Goal: Information Seeking & Learning: Learn about a topic

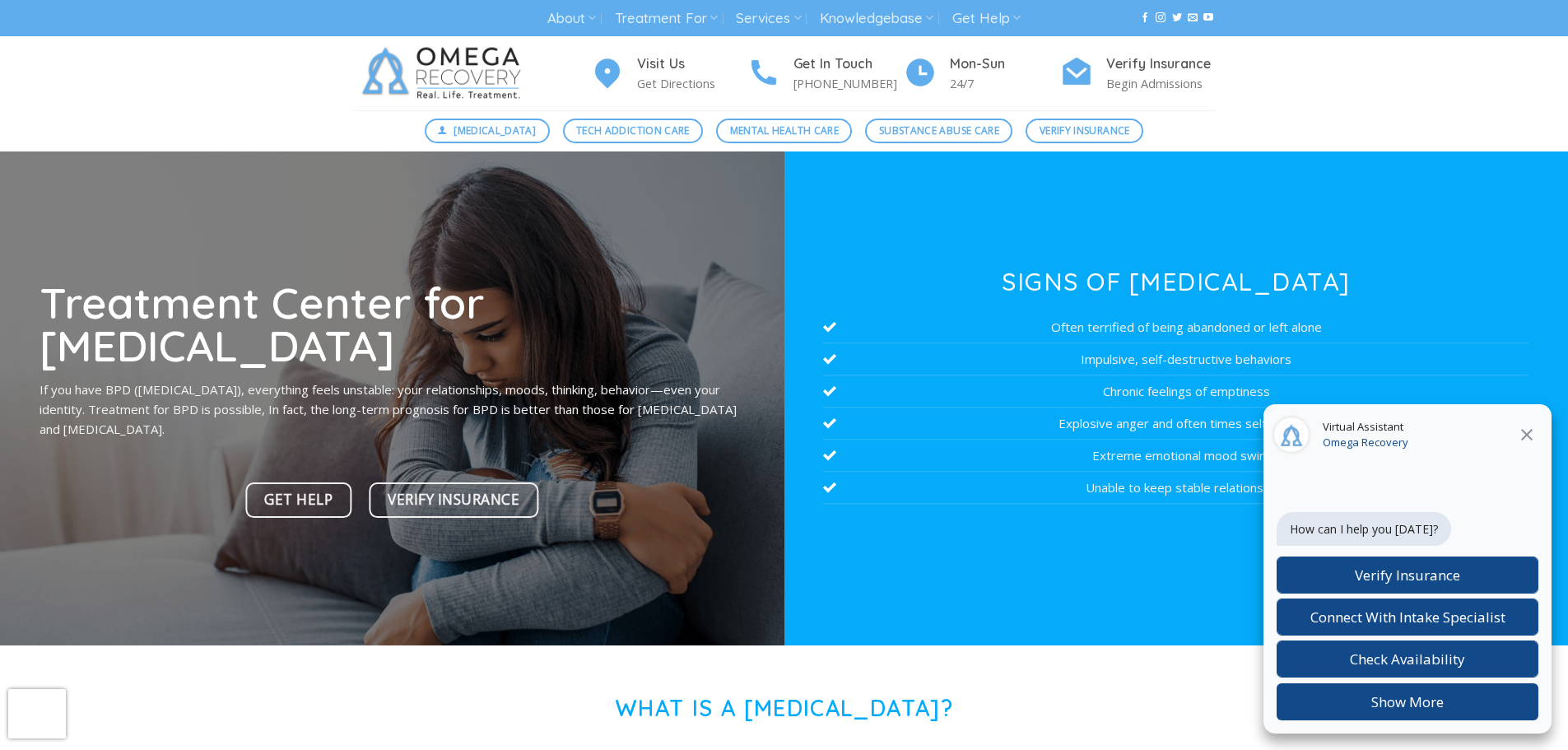
click at [1528, 439] on icon at bounding box center [1526, 434] width 19 height 19
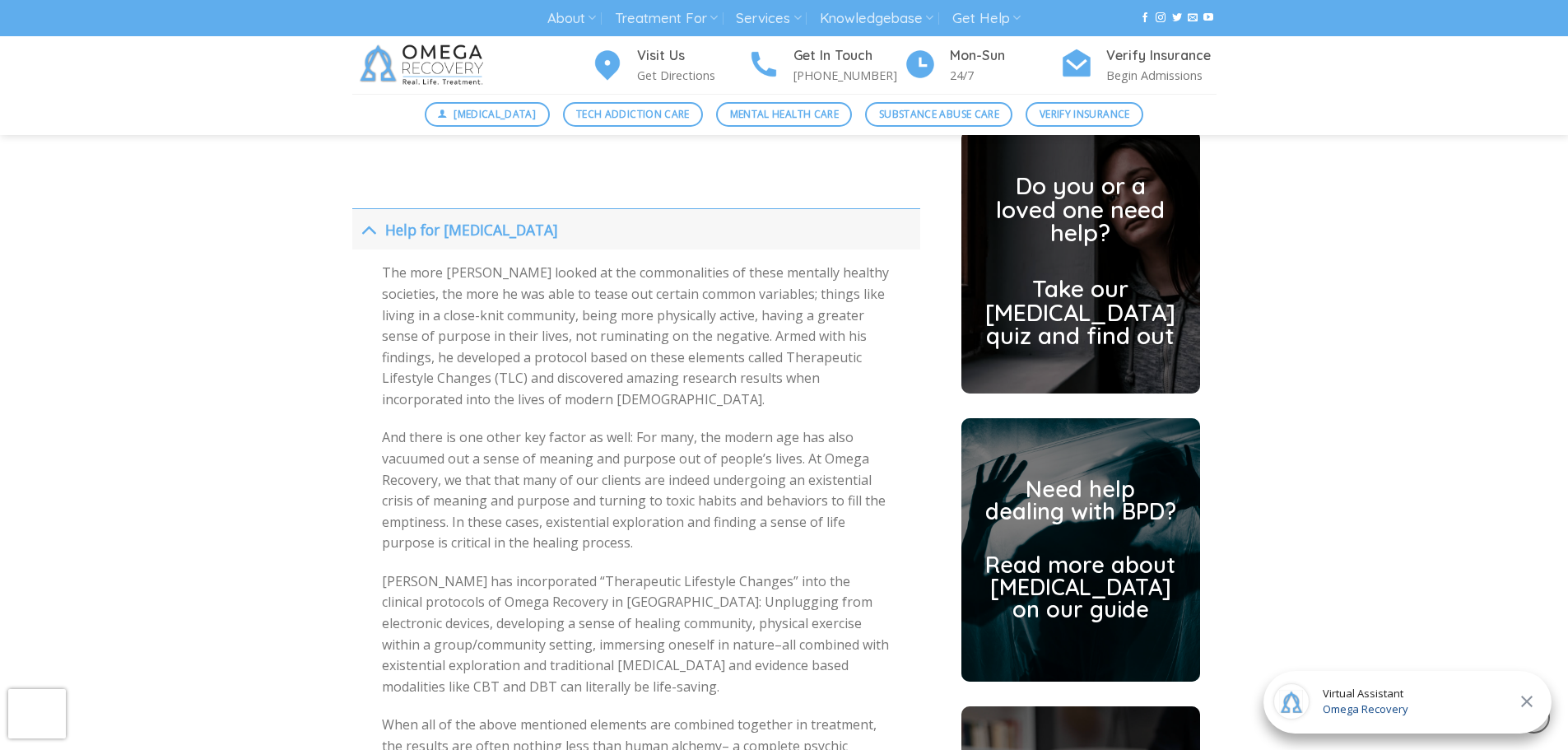
scroll to position [3704, 0]
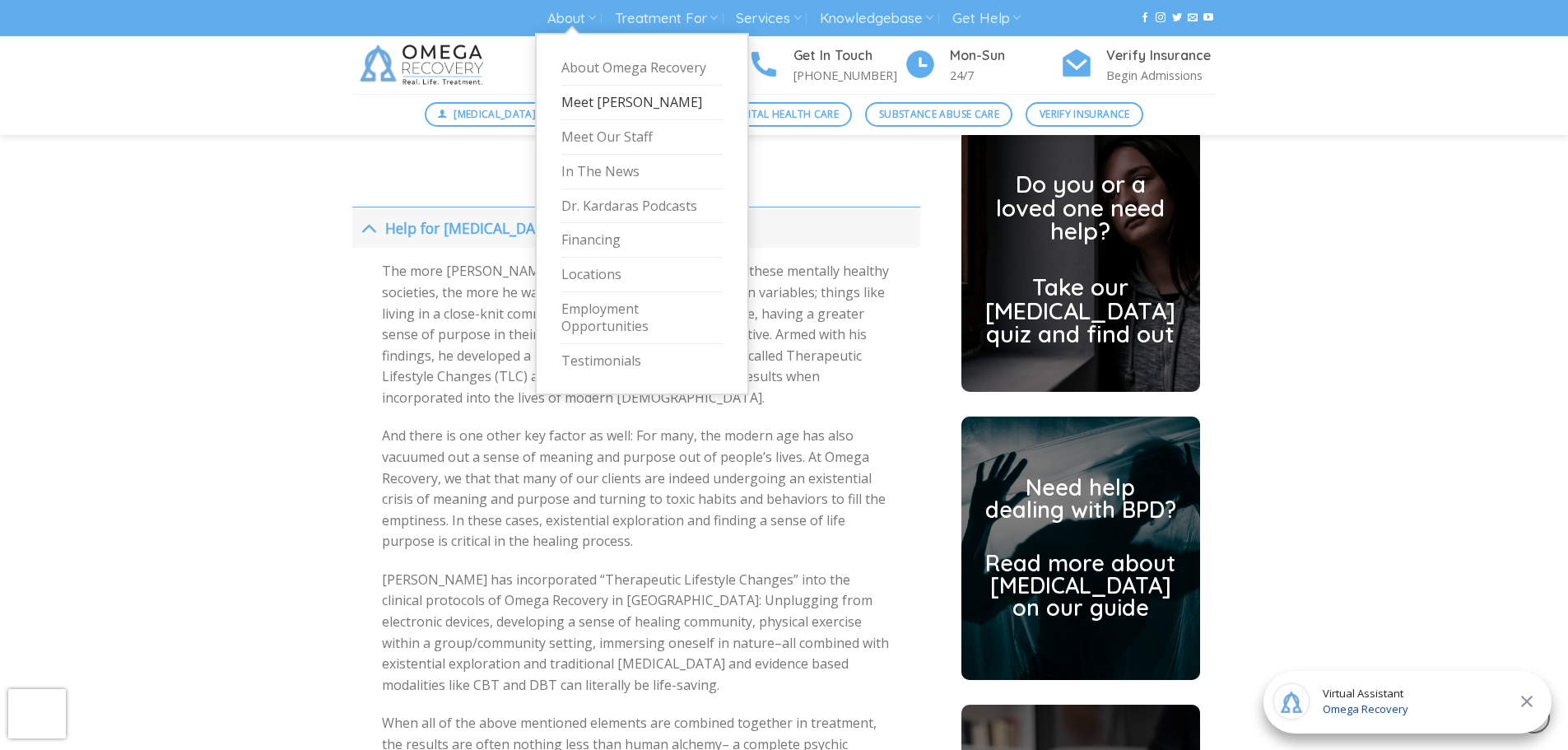
click at [595, 104] on link "Meet [PERSON_NAME]" at bounding box center [642, 102] width 162 height 34
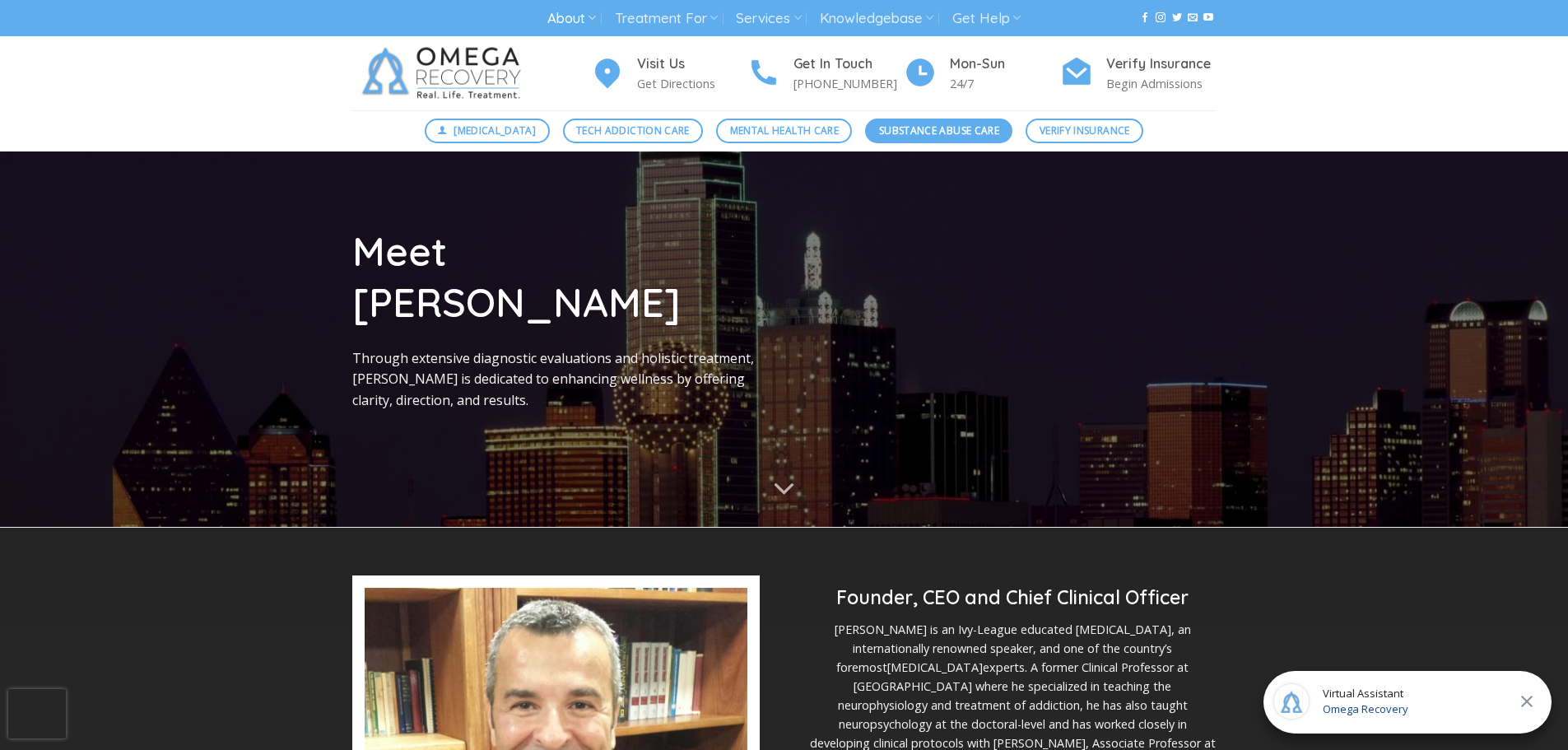
click at [910, 129] on span "Substance Abuse Care" at bounding box center [939, 130] width 120 height 16
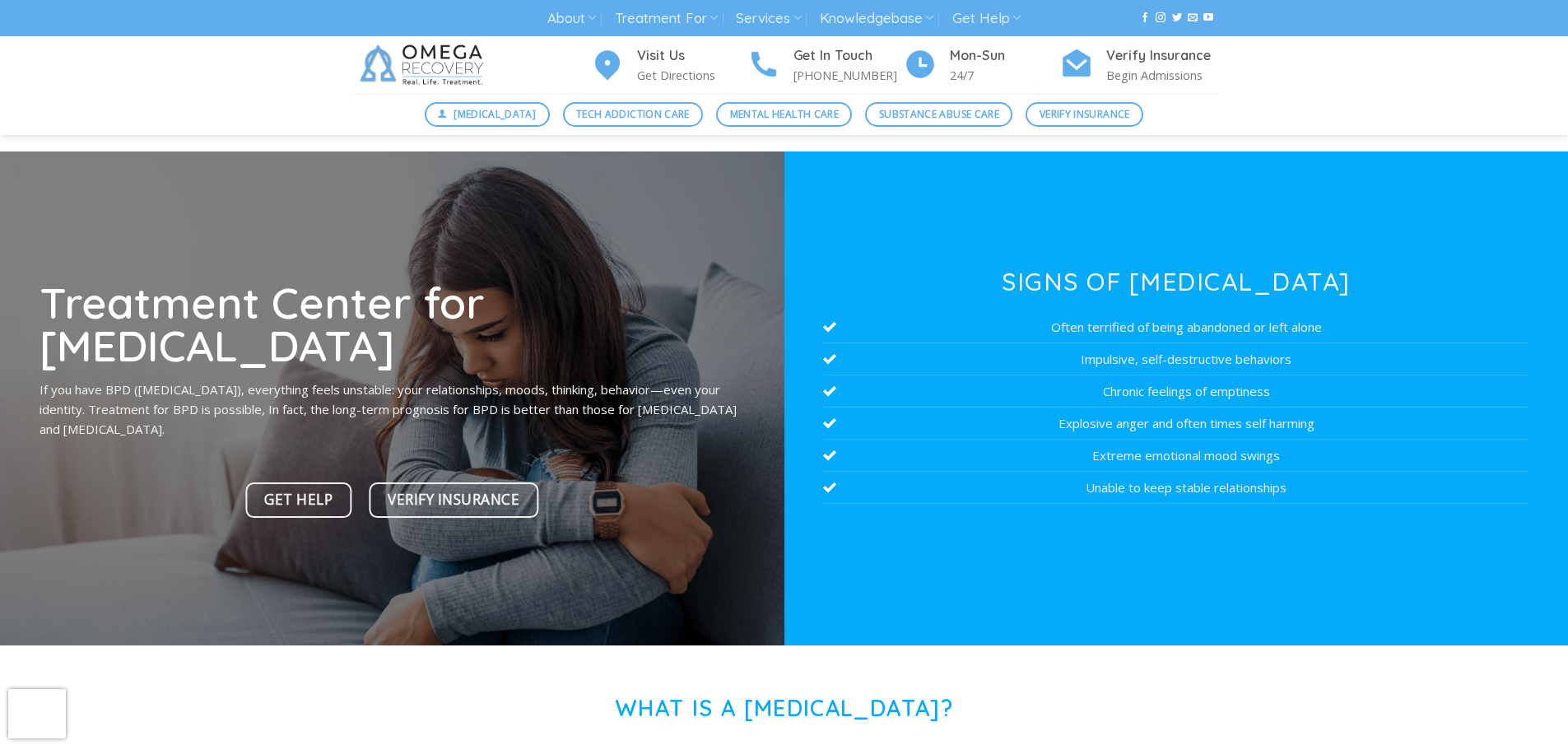
scroll to position [3733, 0]
